Goal: Information Seeking & Learning: Learn about a topic

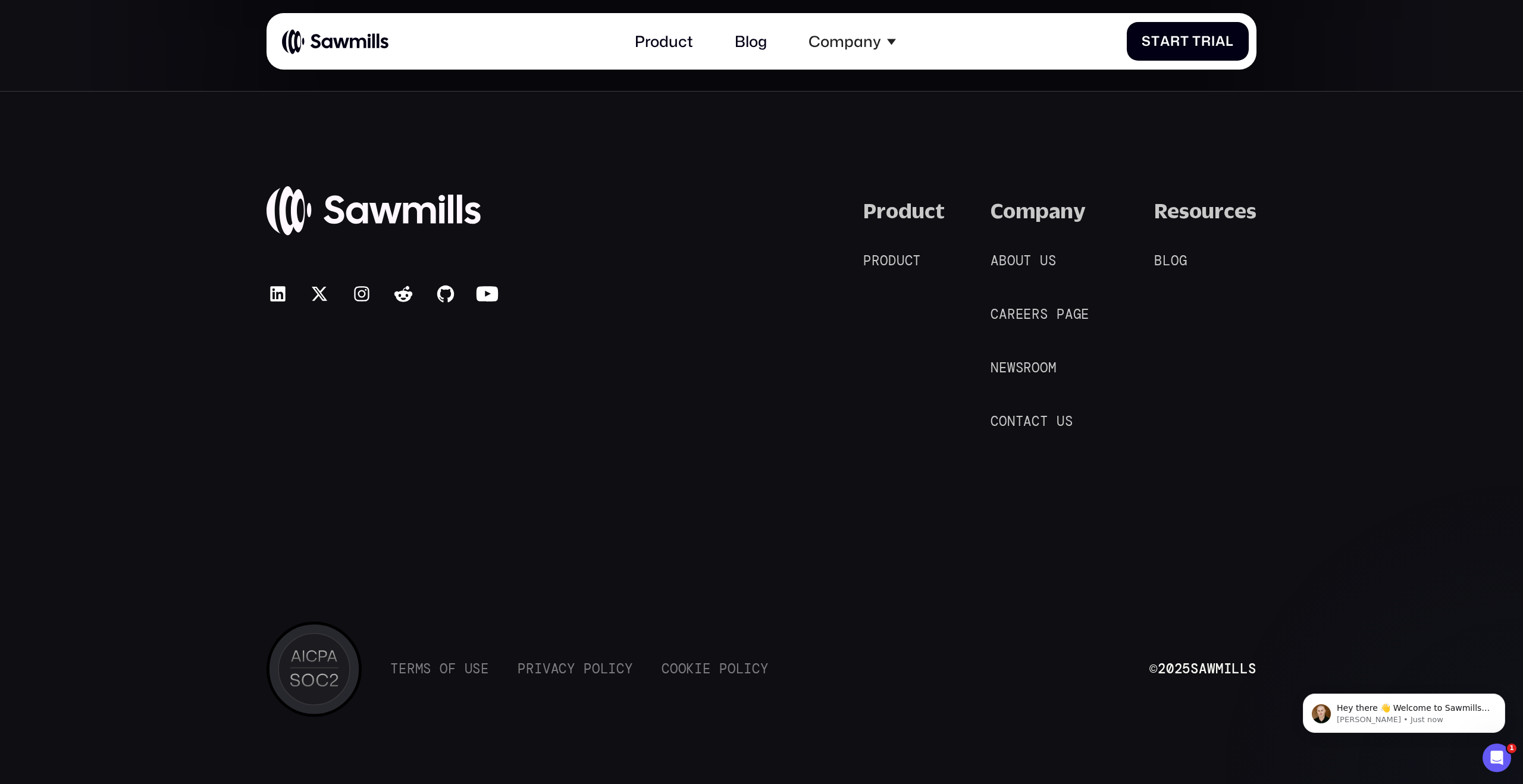
scroll to position [3663, 0]
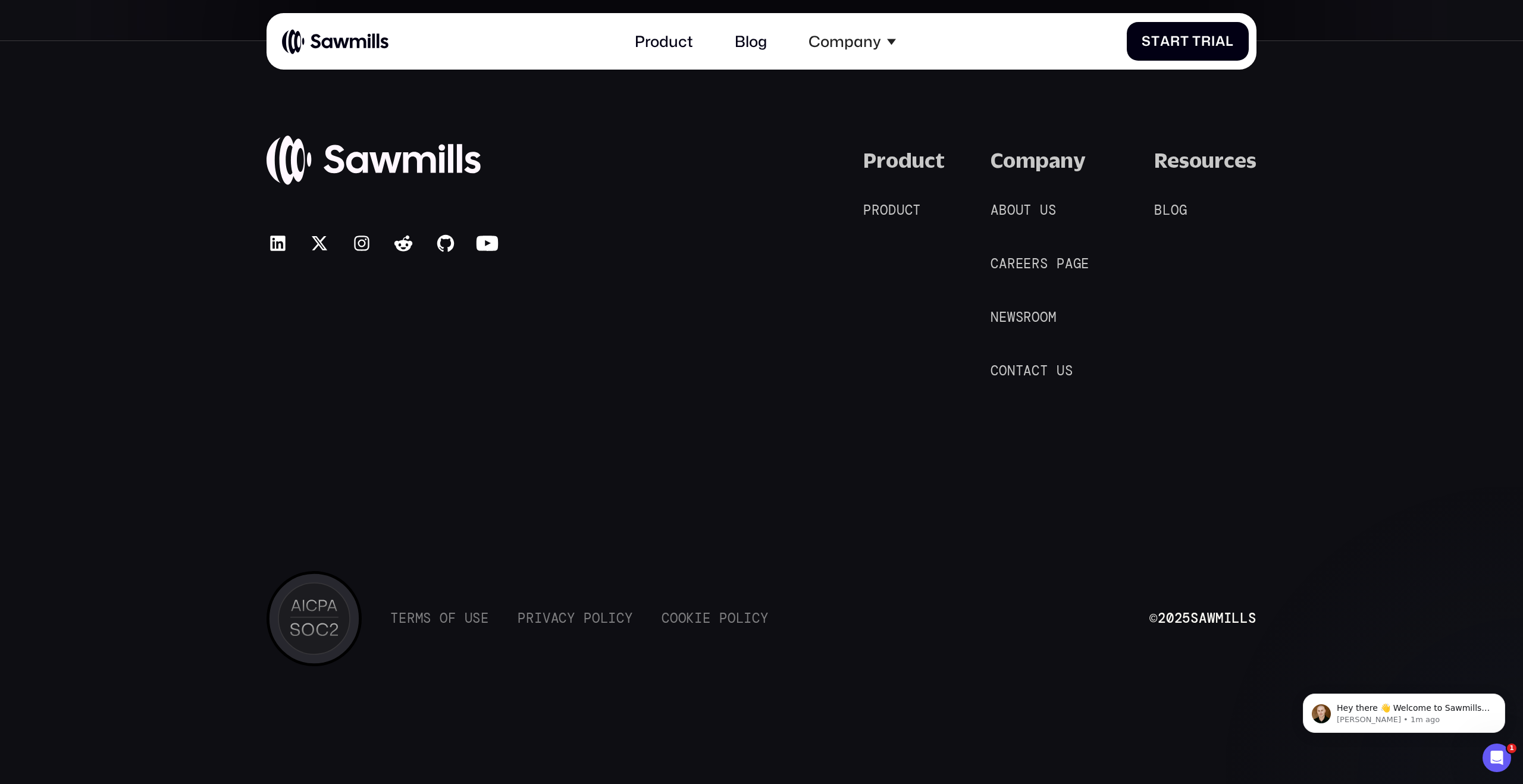
click at [890, 199] on div "Product P r o d u c t P r o d u c t" at bounding box center [904, 264] width 81 height 233
click at [890, 206] on span "d" at bounding box center [892, 210] width 8 height 16
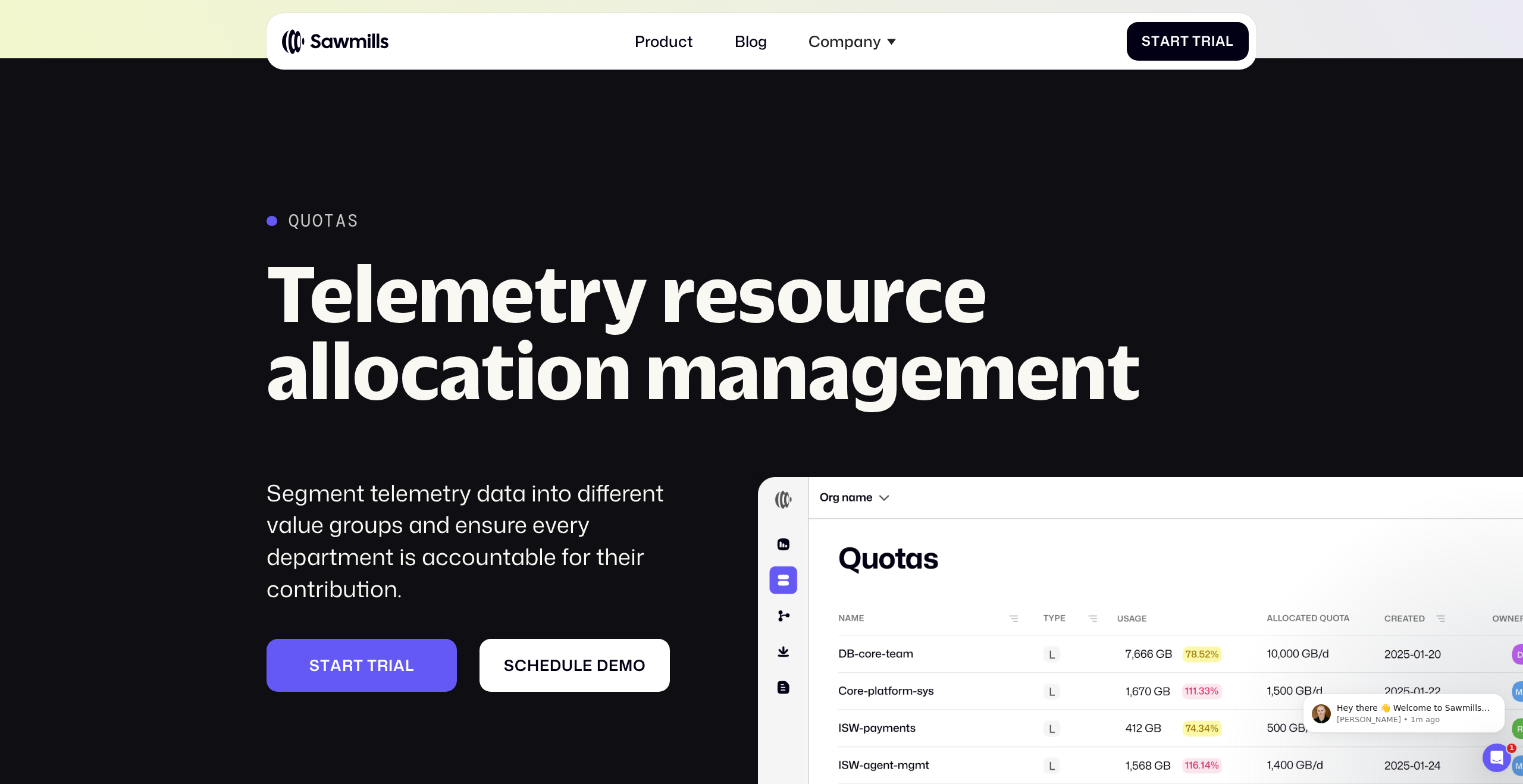
scroll to position [5828, 0]
drag, startPoint x: 832, startPoint y: 112, endPoint x: 333, endPoint y: 98, distance: 499.2
click at [328, 34] on img at bounding box center [335, 41] width 107 height 26
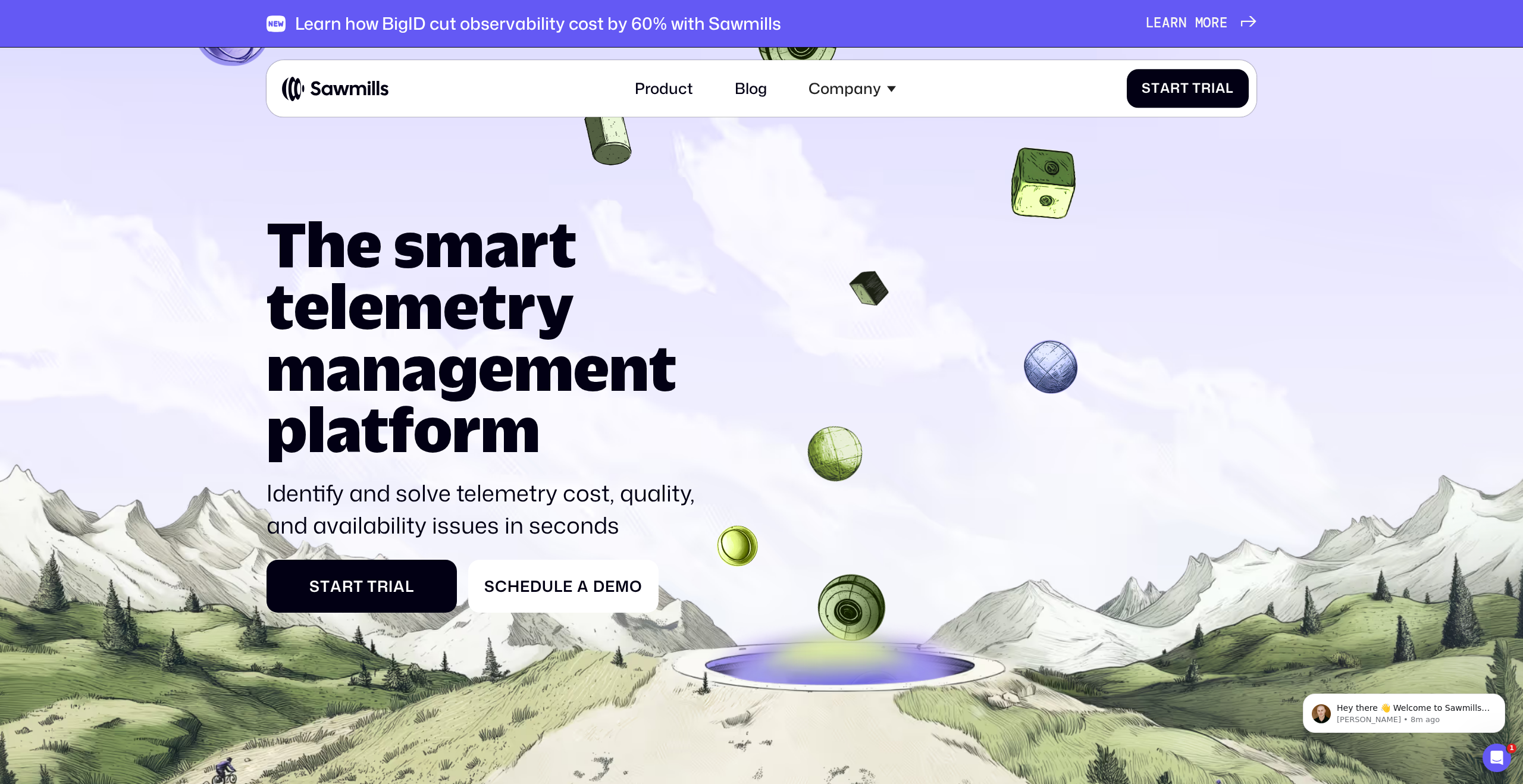
click at [792, 83] on nav "Product Blog Company About All things Sawmills Careers Join our team Newsroom S…" at bounding box center [765, 89] width 285 height 41
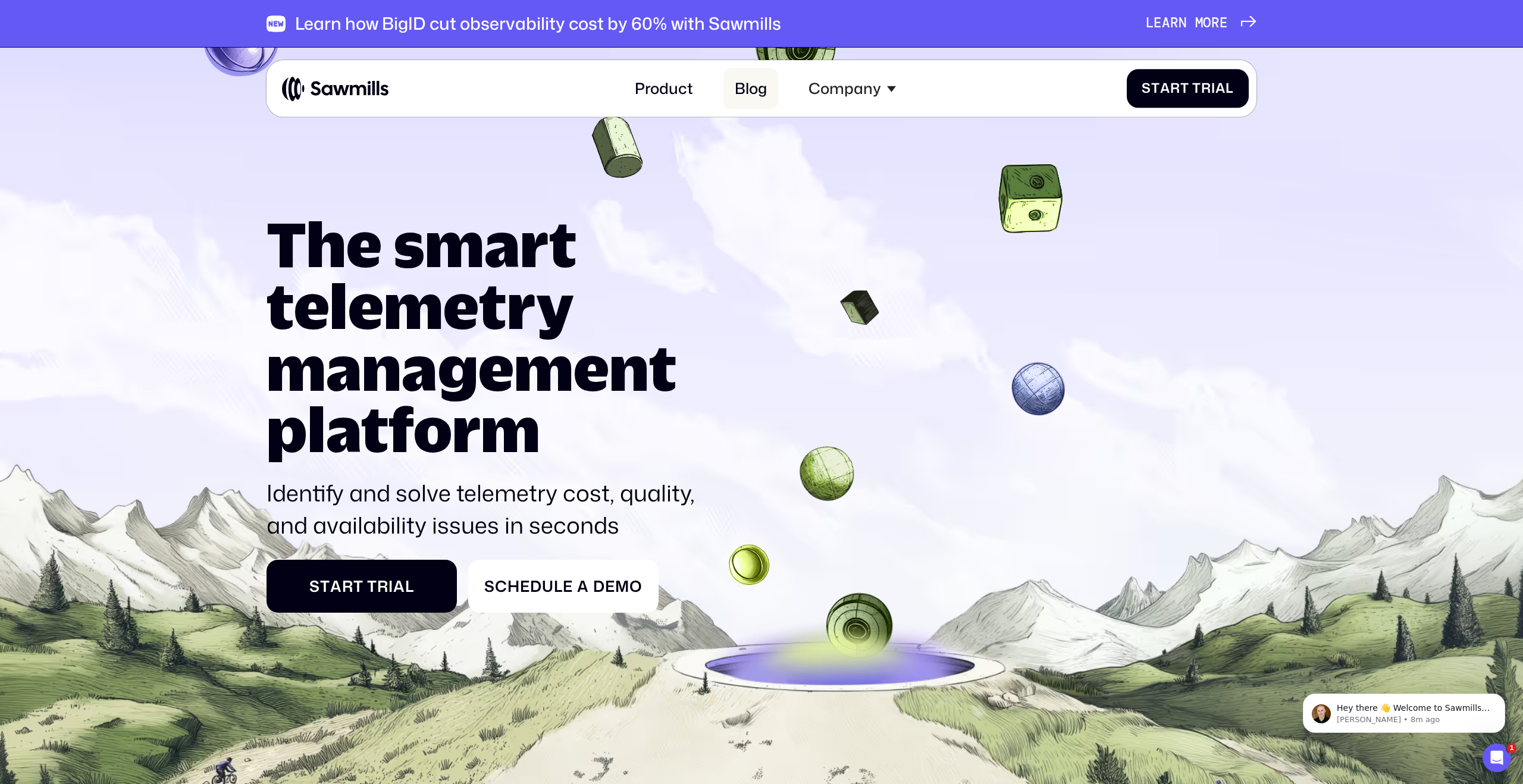
click at [770, 88] on link "Blog" at bounding box center [751, 89] width 55 height 41
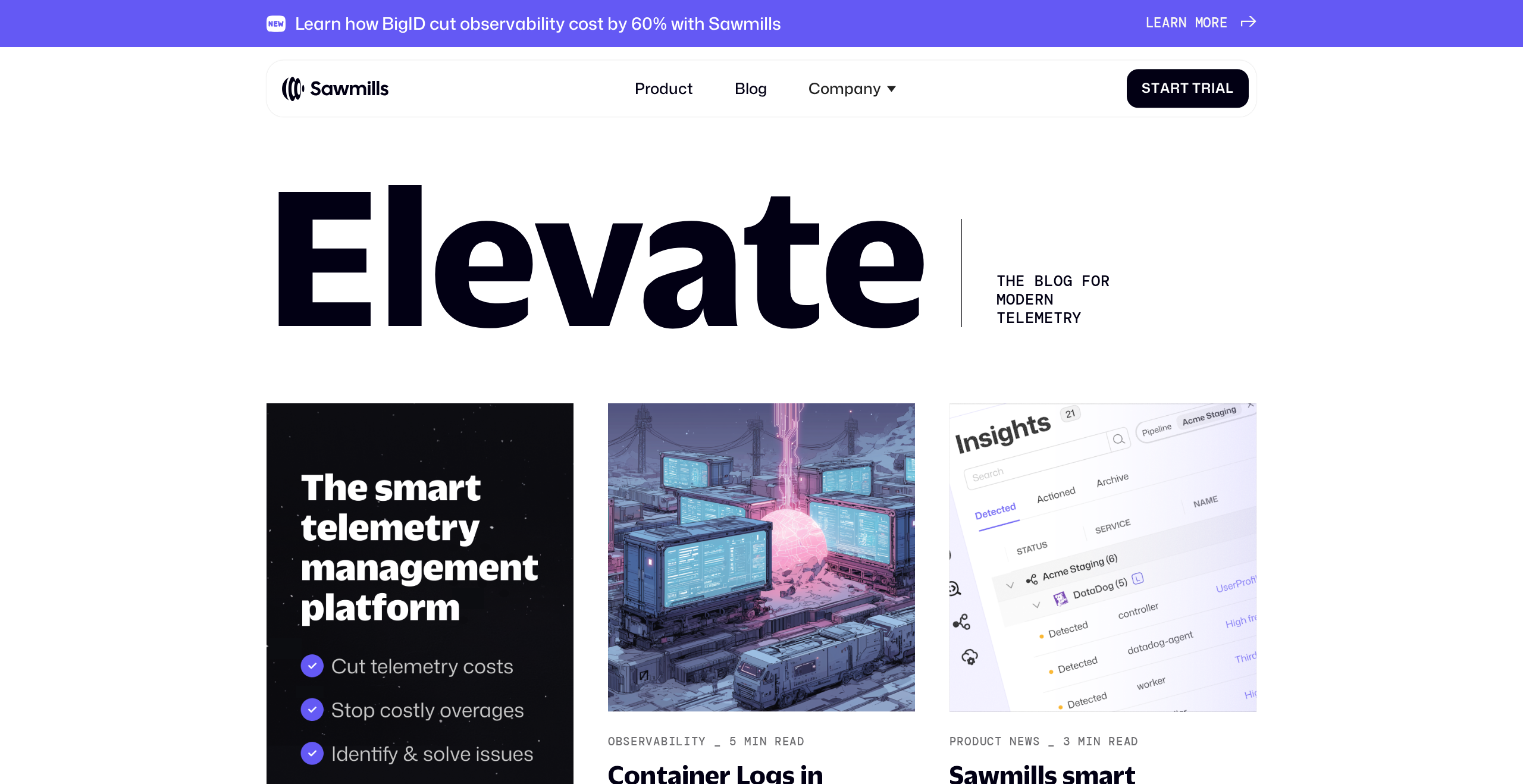
click at [428, 22] on div "Learn how BigID cut observability cost by 60% with Sawmills" at bounding box center [538, 23] width 486 height 21
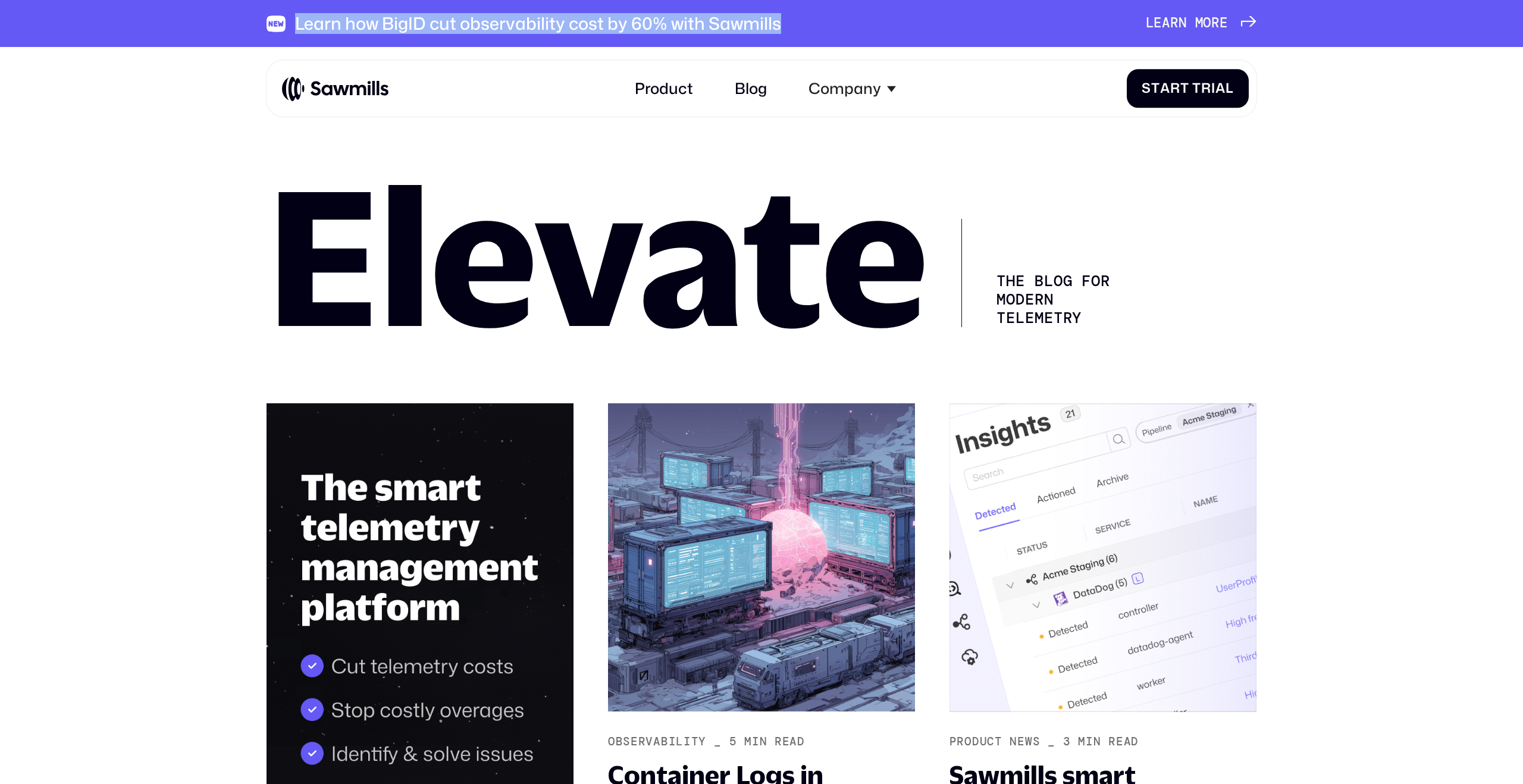
click at [428, 22] on div "Learn how BigID cut observability cost by 60% with Sawmills" at bounding box center [538, 23] width 486 height 21
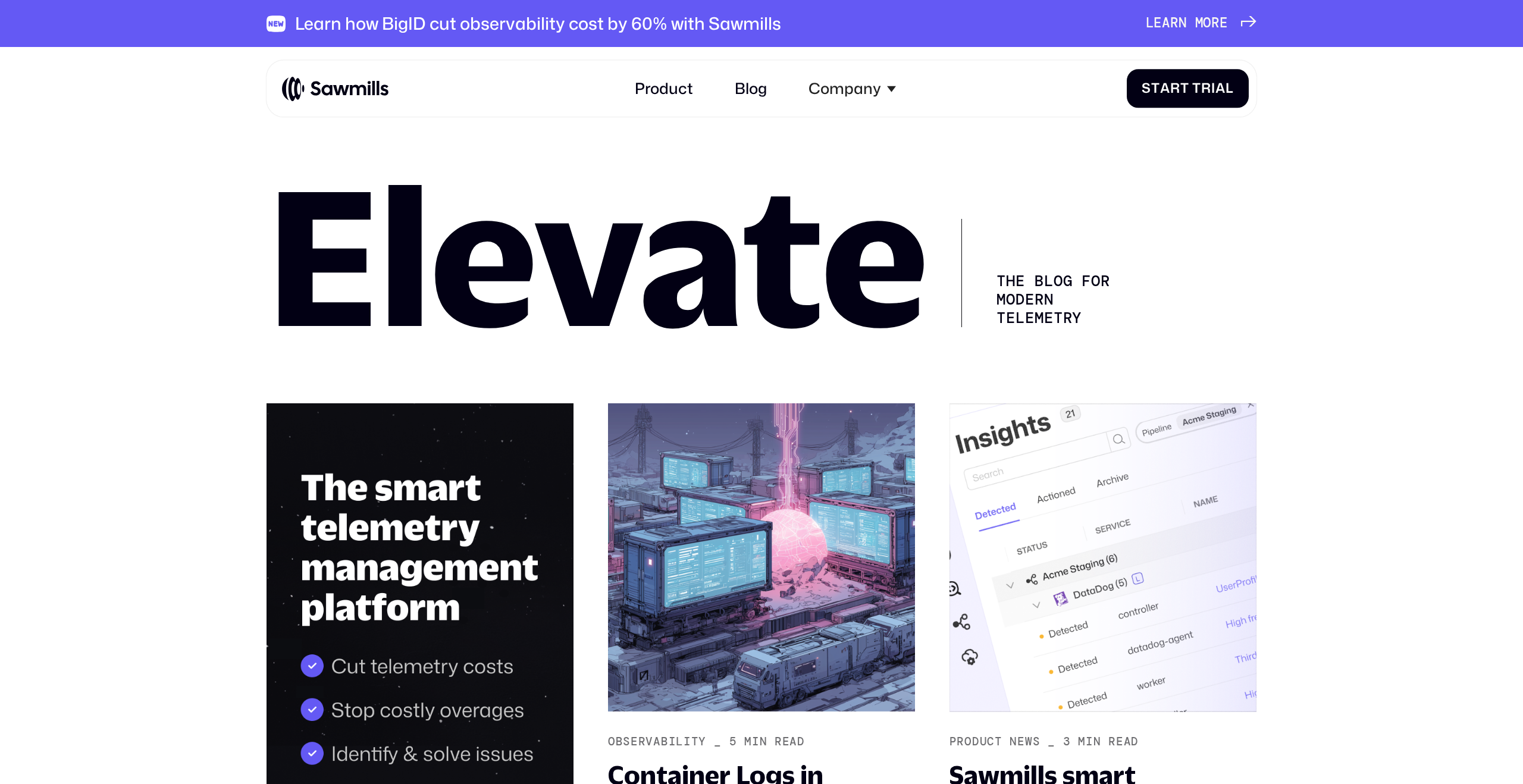
click at [283, 21] on img at bounding box center [276, 23] width 19 height 19
